Goal: Task Accomplishment & Management: Complete application form

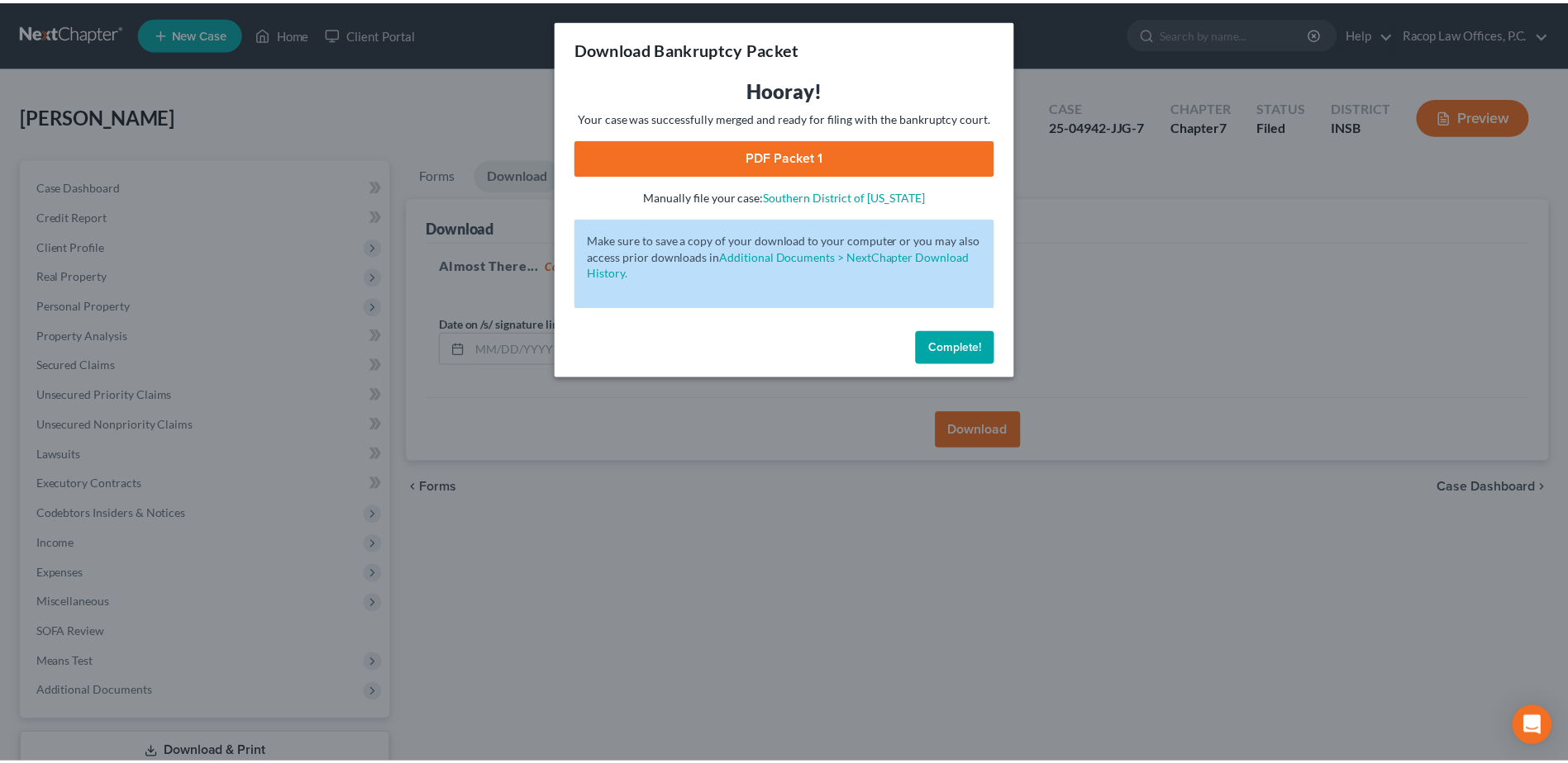
scroll to position [114, 0]
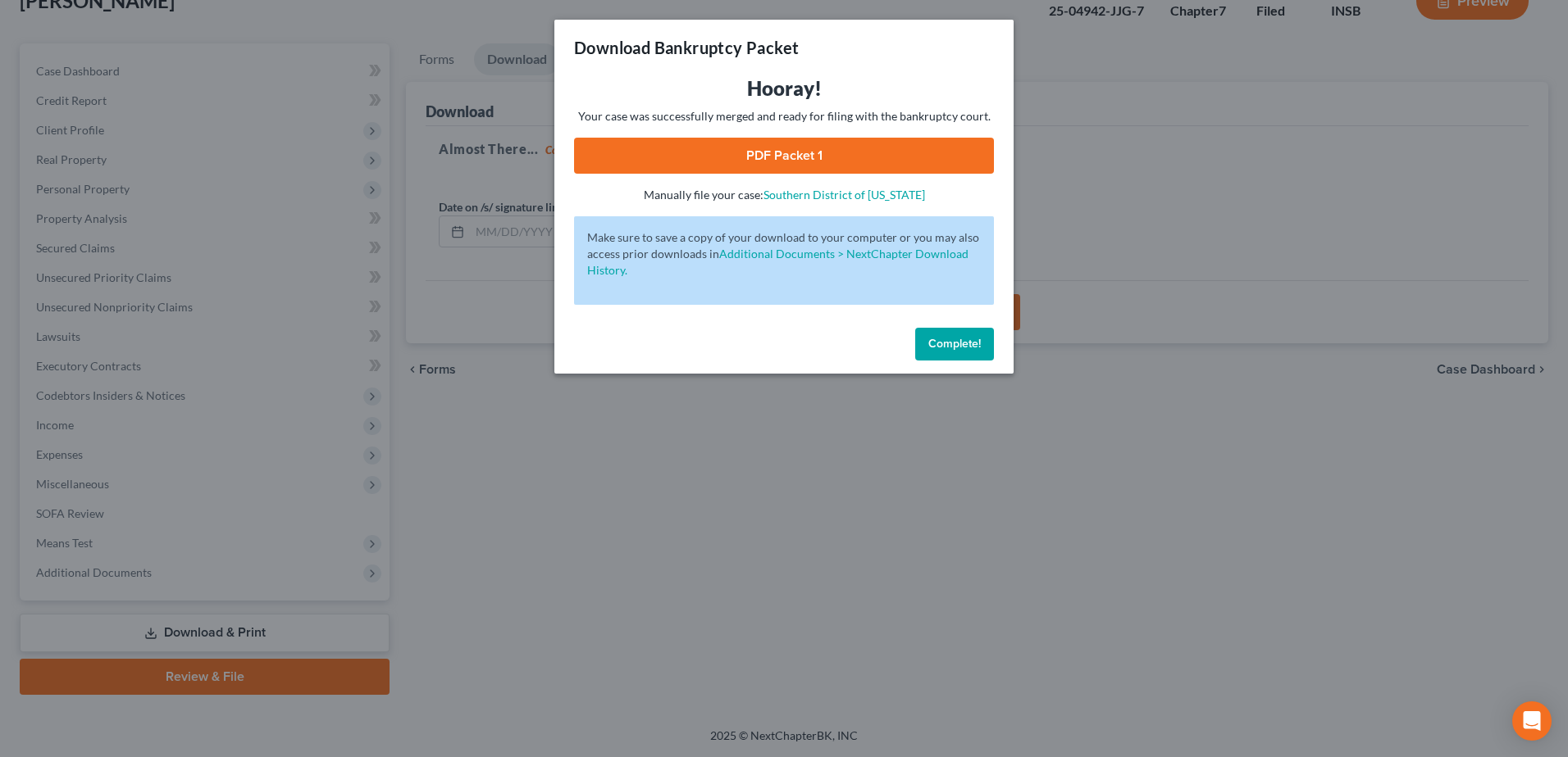
click at [956, 340] on span "Complete!" at bounding box center [953, 343] width 52 height 14
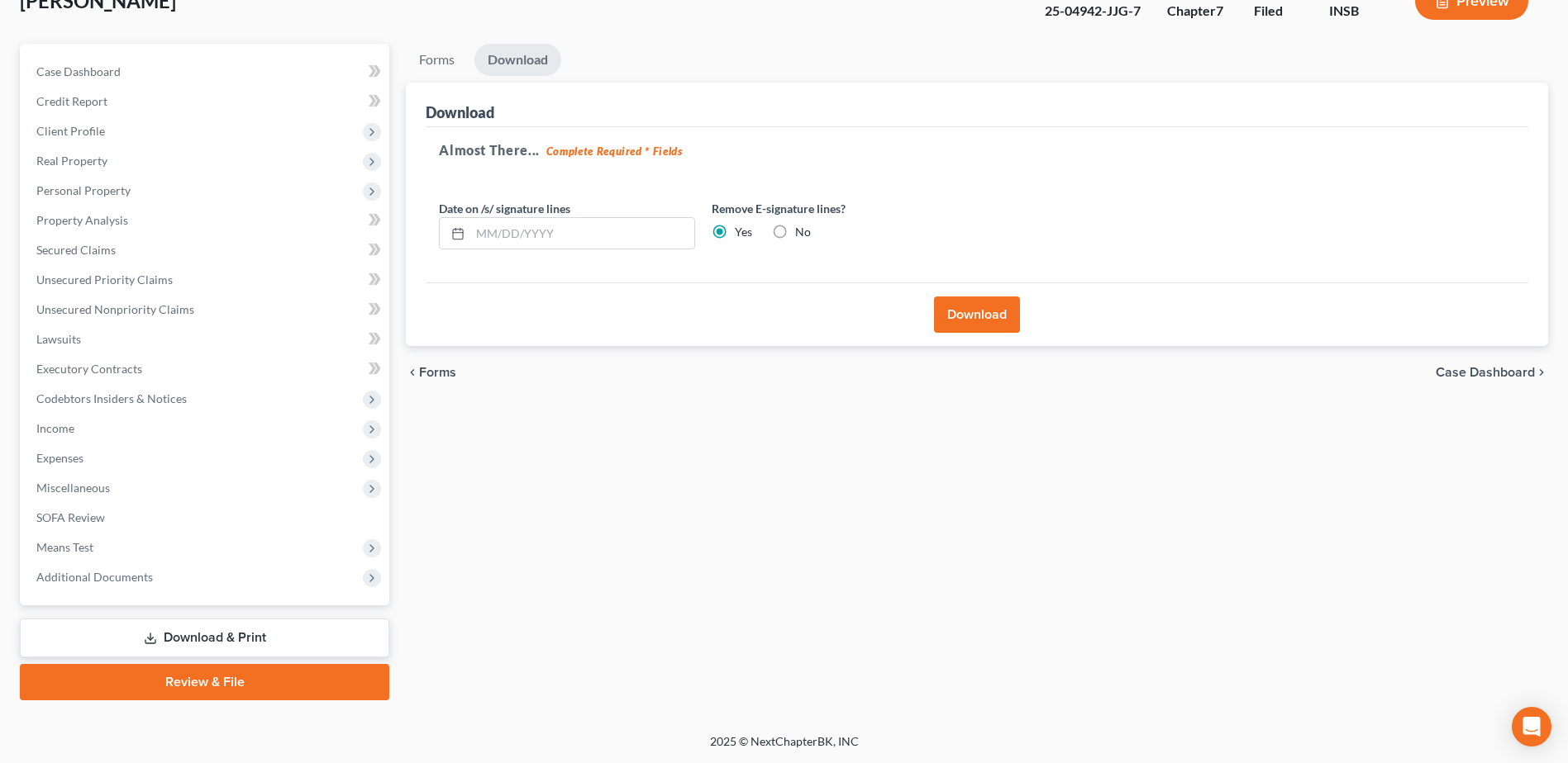
scroll to position [0, 0]
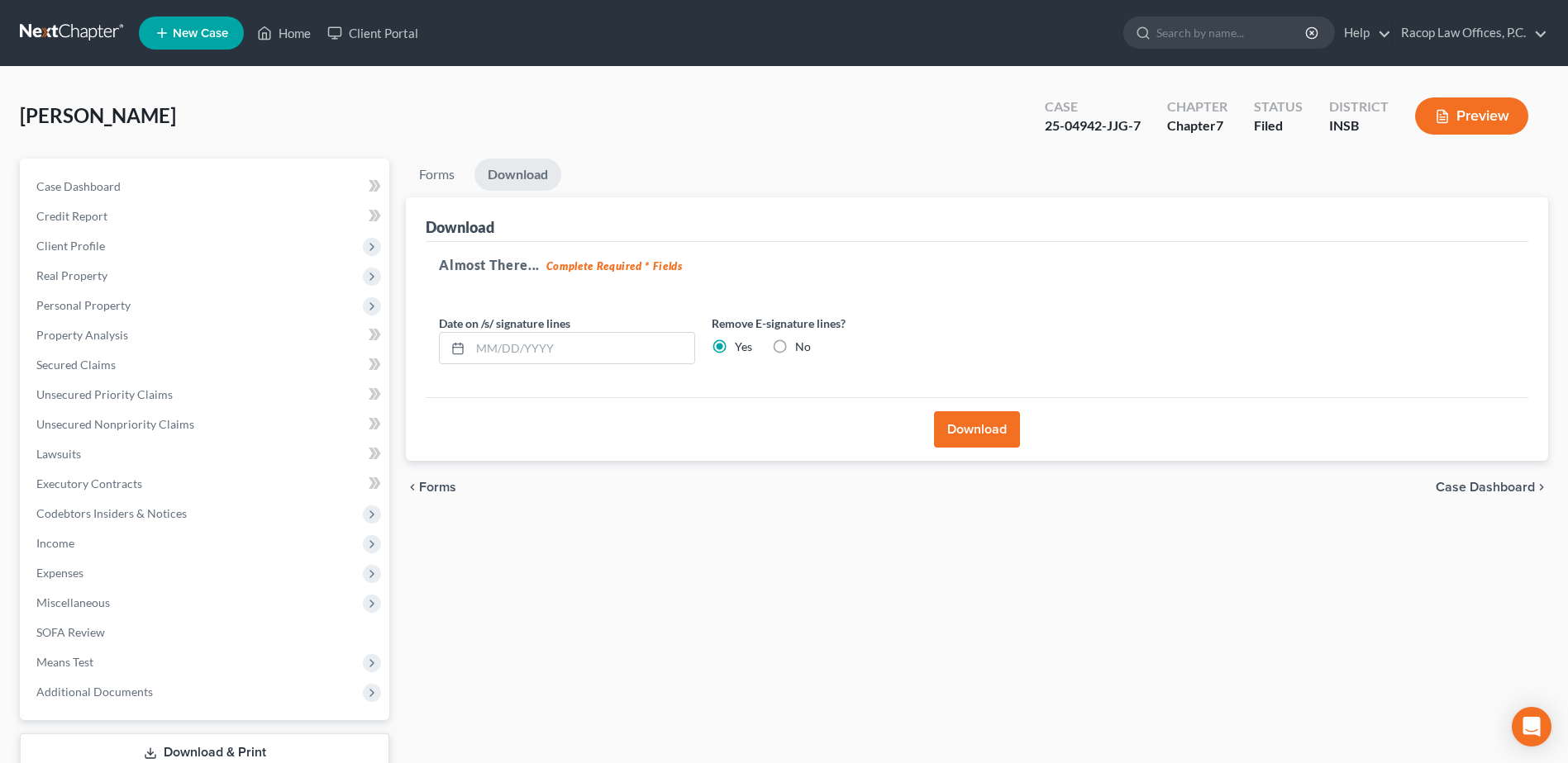
click at [54, 35] on link at bounding box center [73, 32] width 106 height 30
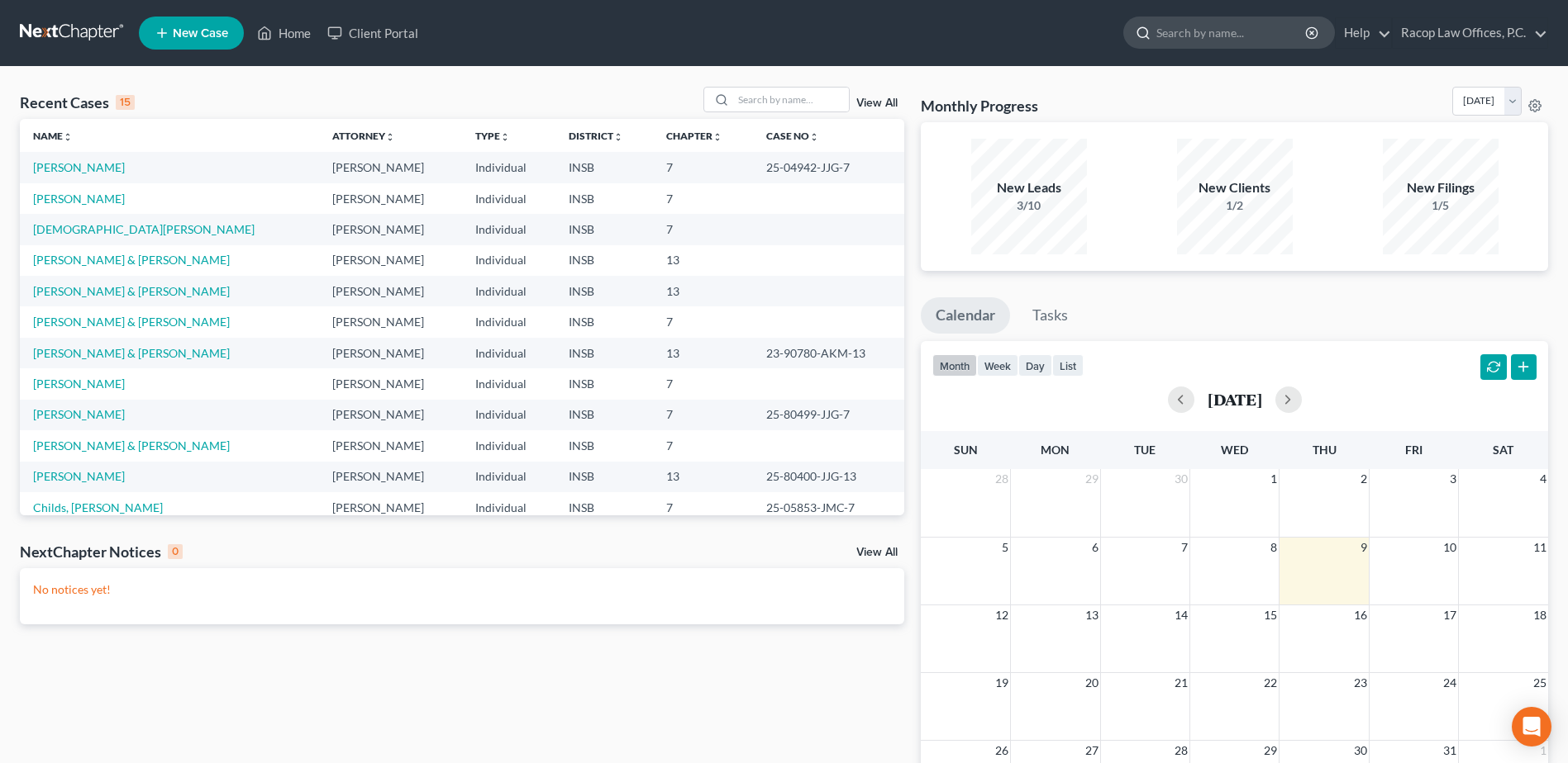
click at [1218, 38] on input "search" at bounding box center [1232, 32] width 151 height 31
type input "[PERSON_NAME], t"
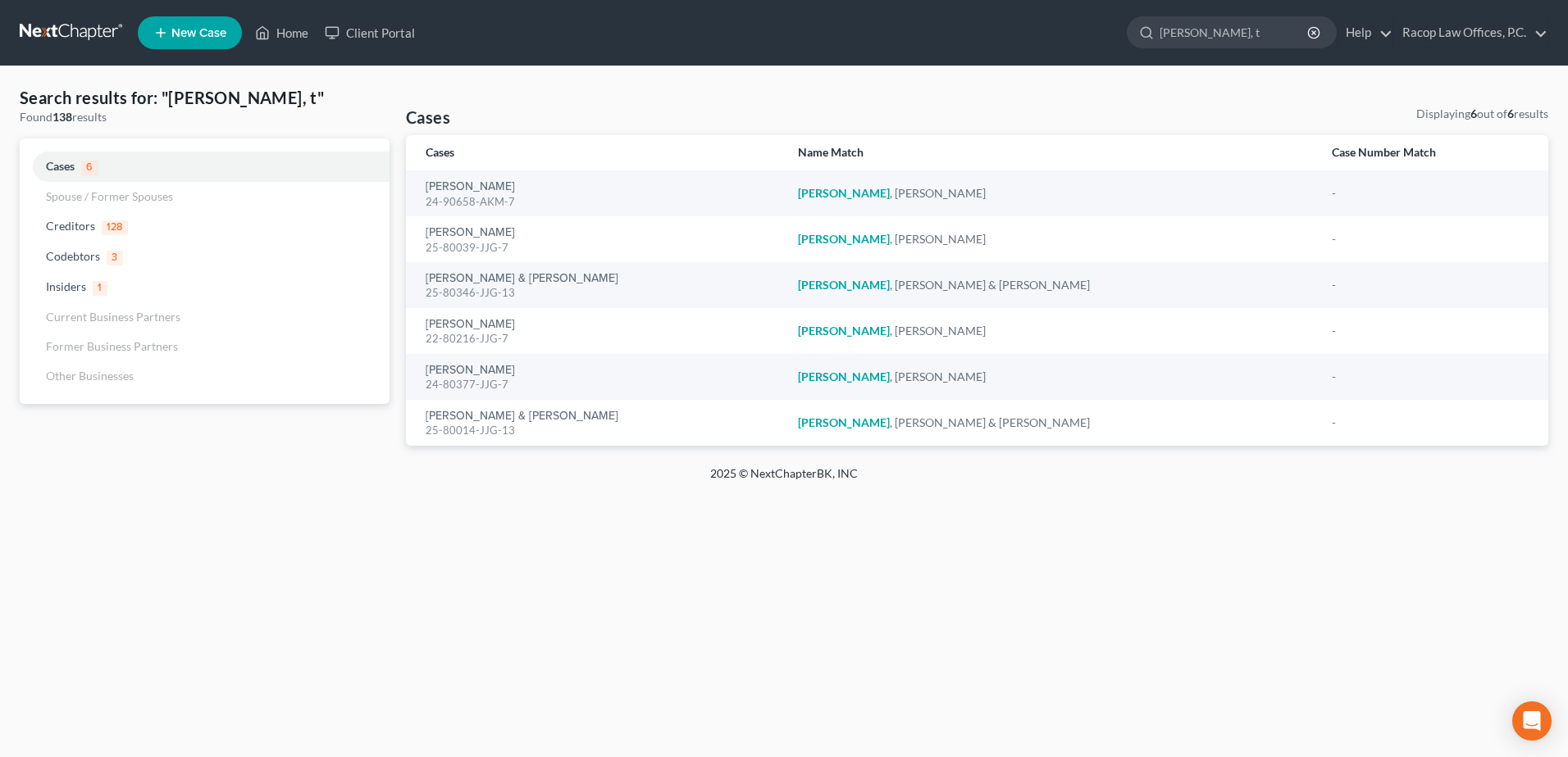
click at [56, 34] on link at bounding box center [72, 32] width 105 height 29
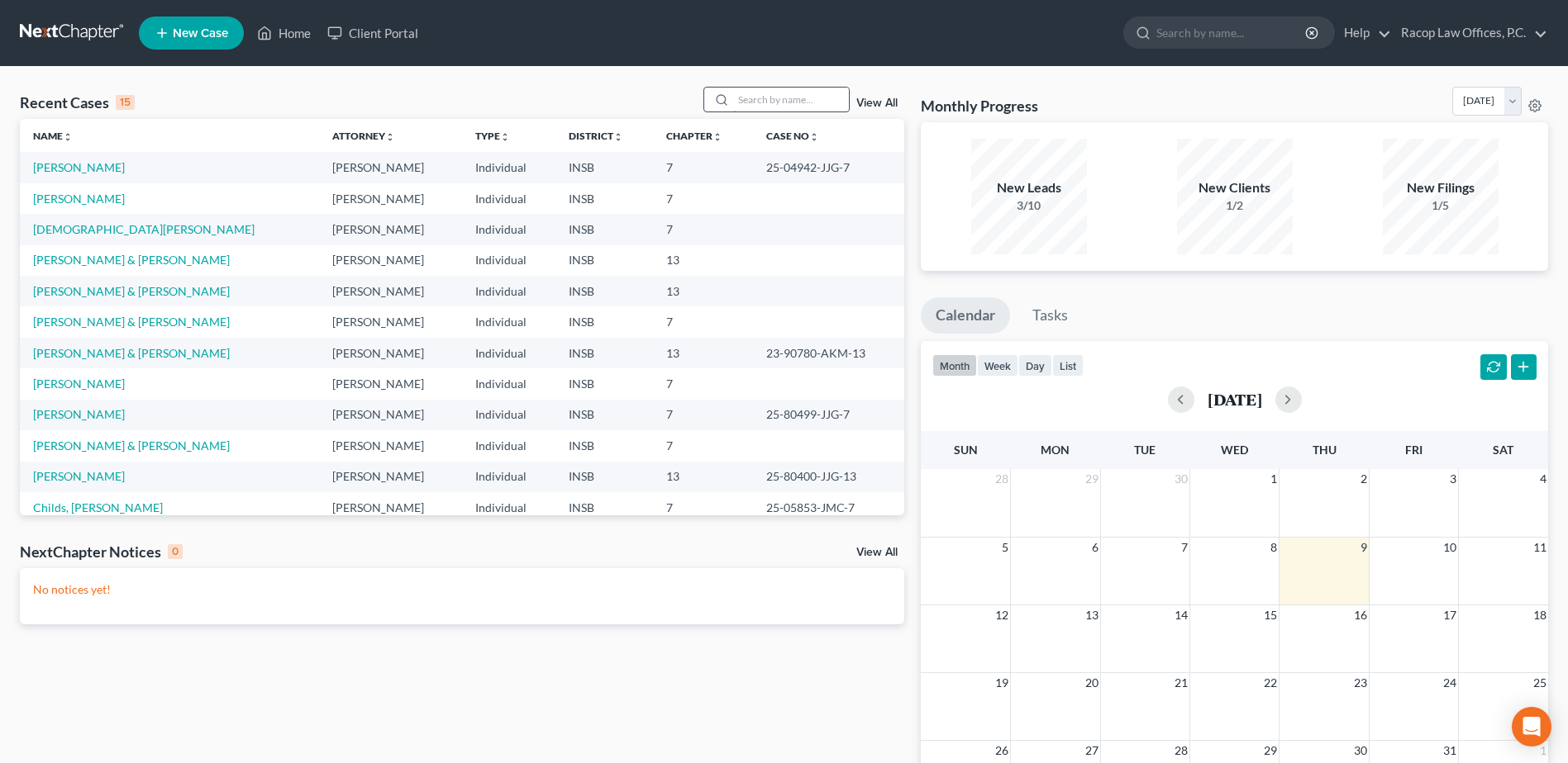
click at [793, 98] on input "search" at bounding box center [790, 99] width 115 height 24
type input "[PERSON_NAME]"
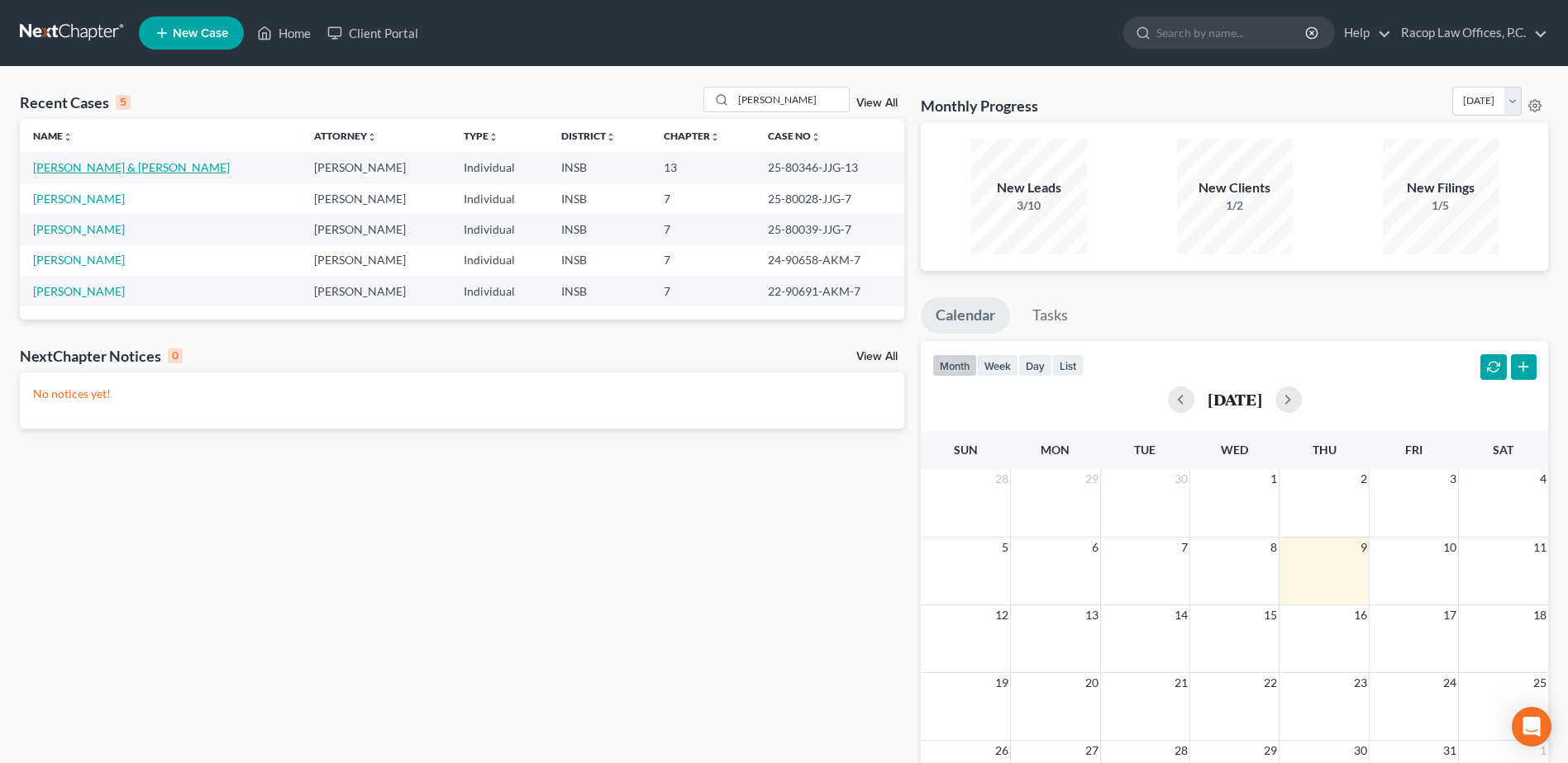
click at [58, 170] on link "[PERSON_NAME] & [PERSON_NAME]" at bounding box center [132, 167] width 197 height 14
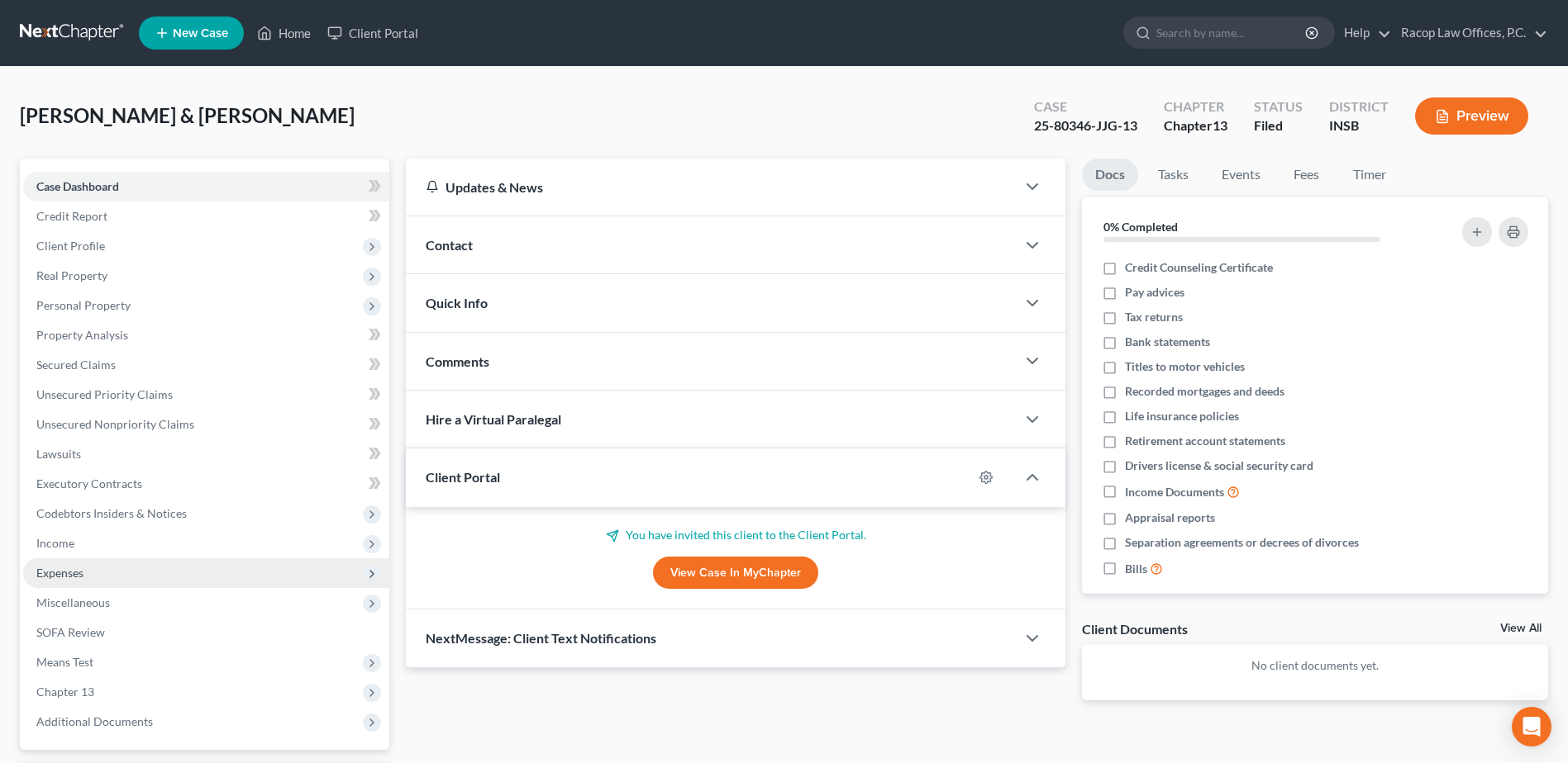
click at [84, 570] on span "Expenses" at bounding box center [206, 572] width 366 height 30
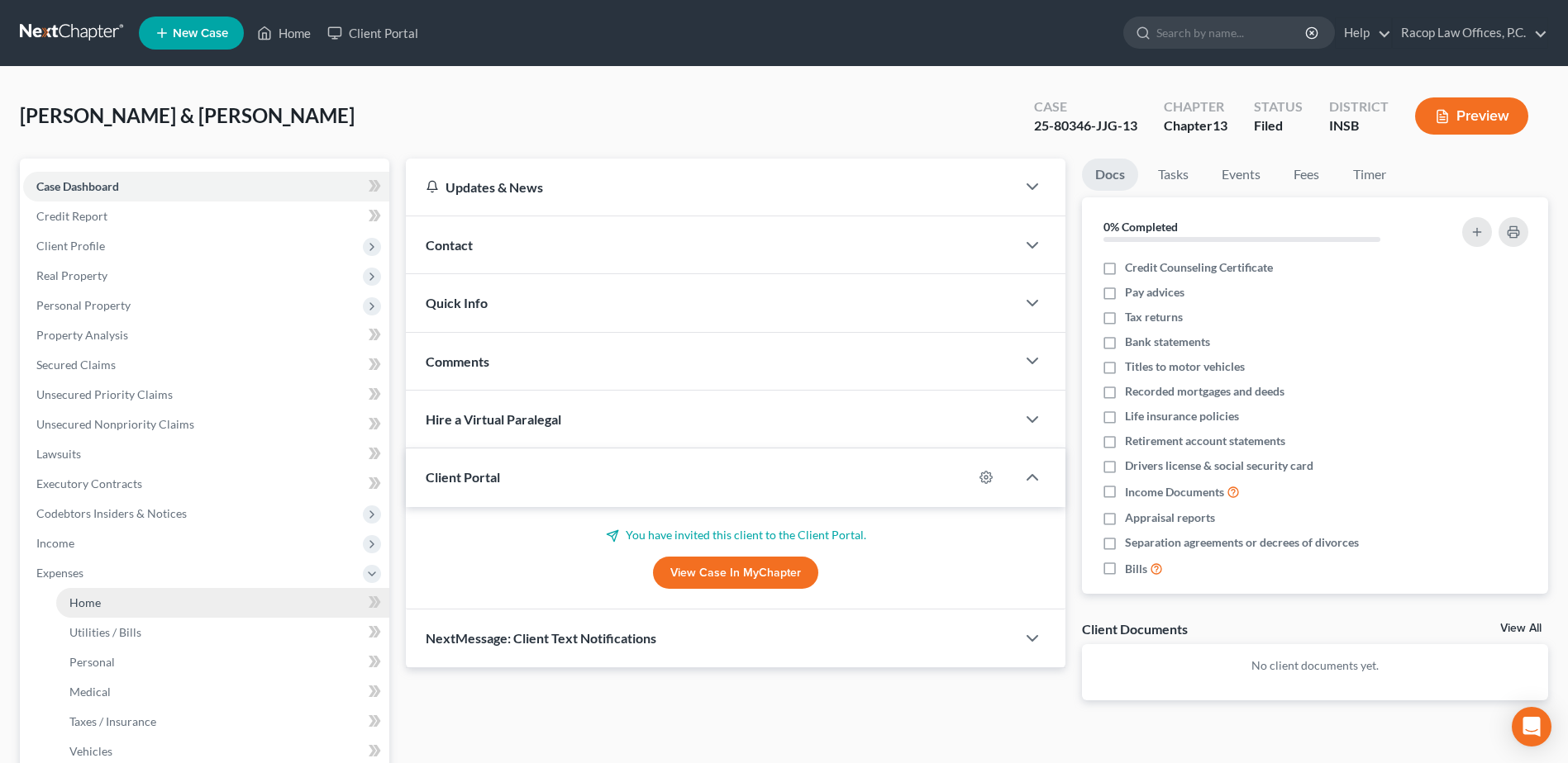
click at [77, 604] on span "Home" at bounding box center [85, 602] width 31 height 14
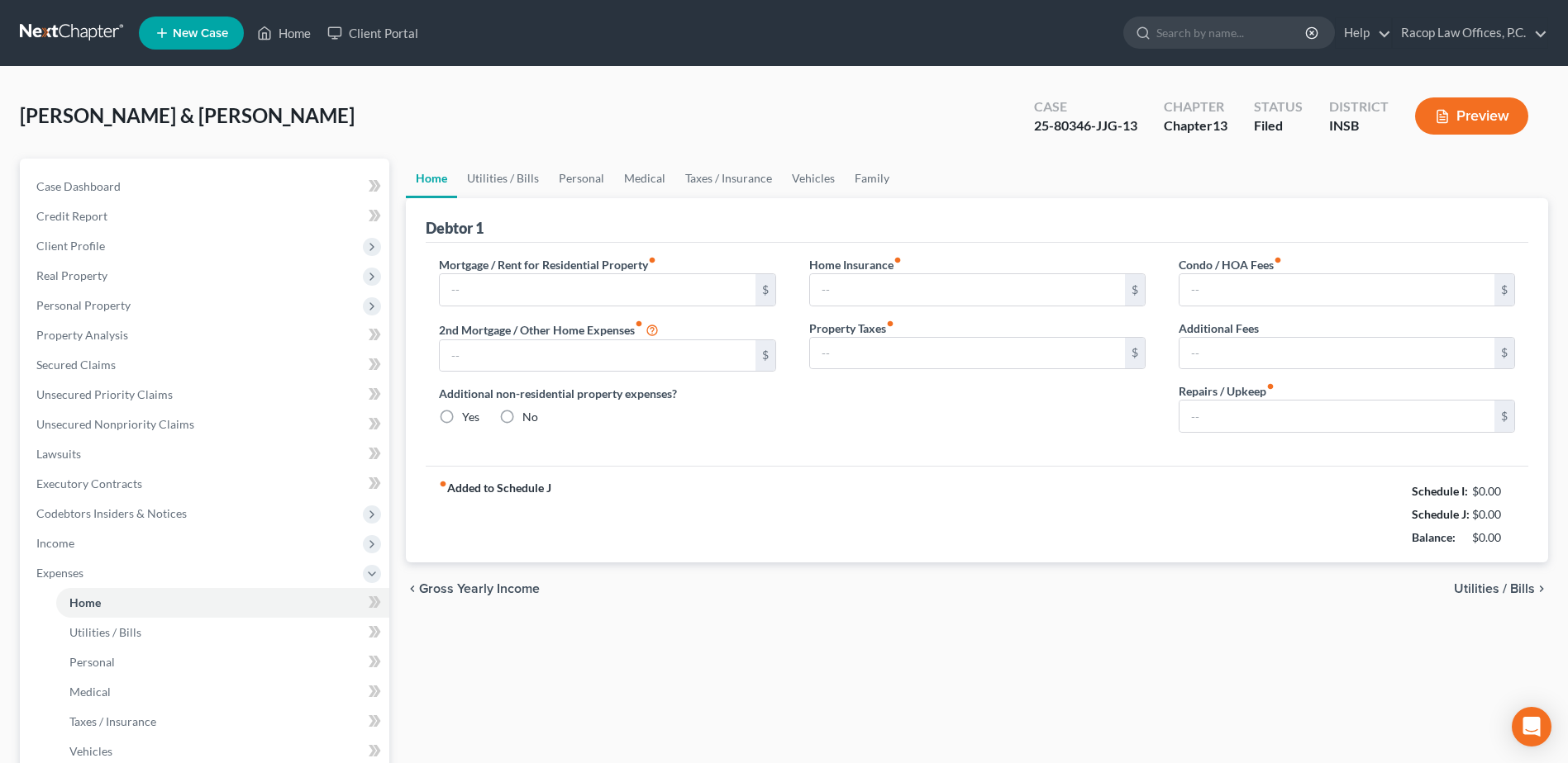
type input "0.00"
radio input "true"
type input "0.00"
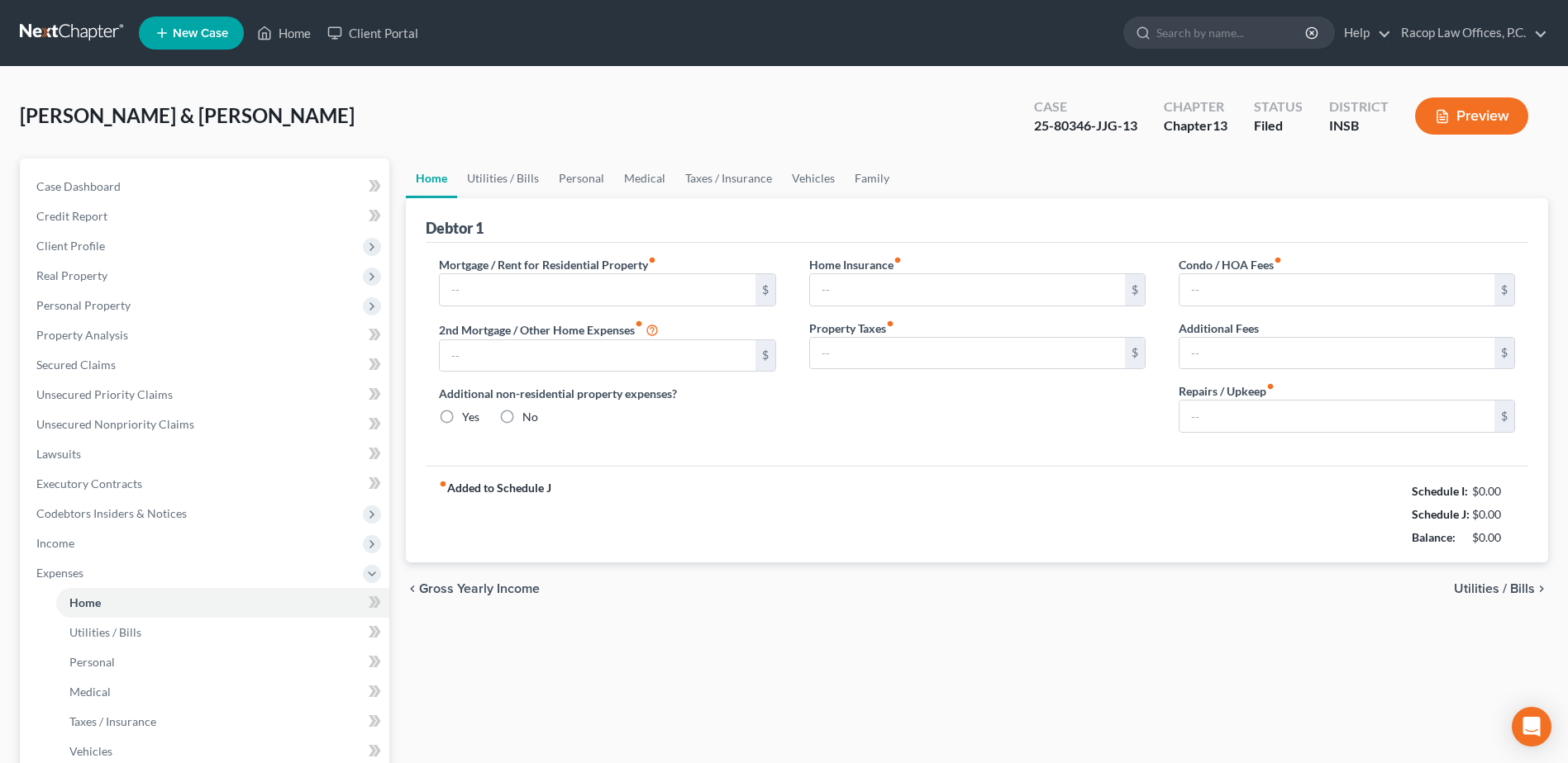
type input "0.00"
